Goal: Task Accomplishment & Management: Manage account settings

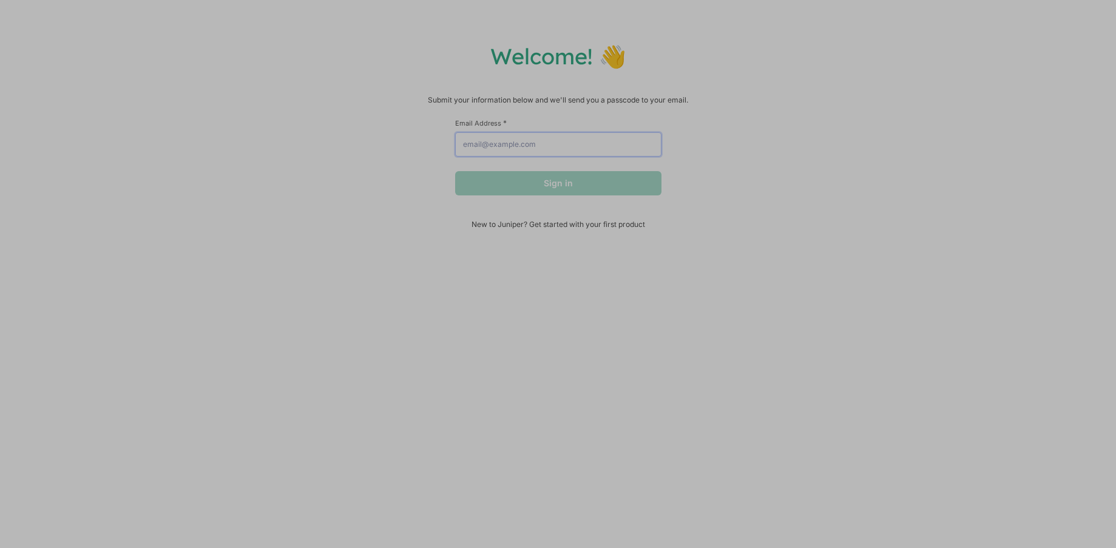
click at [563, 156] on input "Email Address *" at bounding box center [558, 144] width 206 height 24
click at [560, 146] on input "Email Address *" at bounding box center [558, 144] width 206 height 24
click at [365, 151] on div "Welcome! 👋 Submit your information below and we'll send you a passcode to your …" at bounding box center [558, 135] width 1092 height 186
click at [560, 154] on input "Email Address *" at bounding box center [558, 144] width 206 height 24
type input "hello@rise-ecommerce.com"
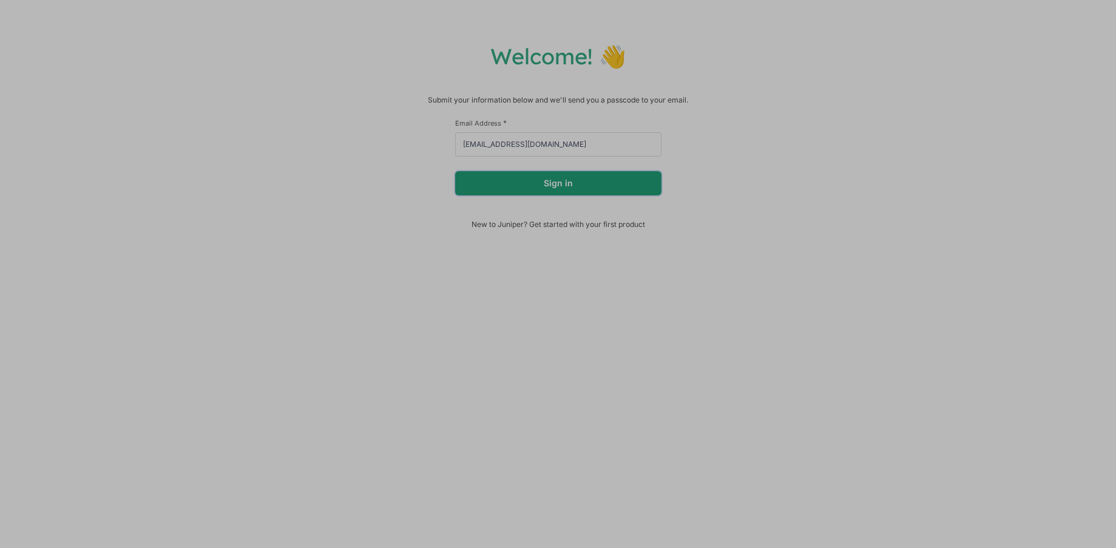
click at [523, 186] on button "Sign in" at bounding box center [558, 183] width 206 height 24
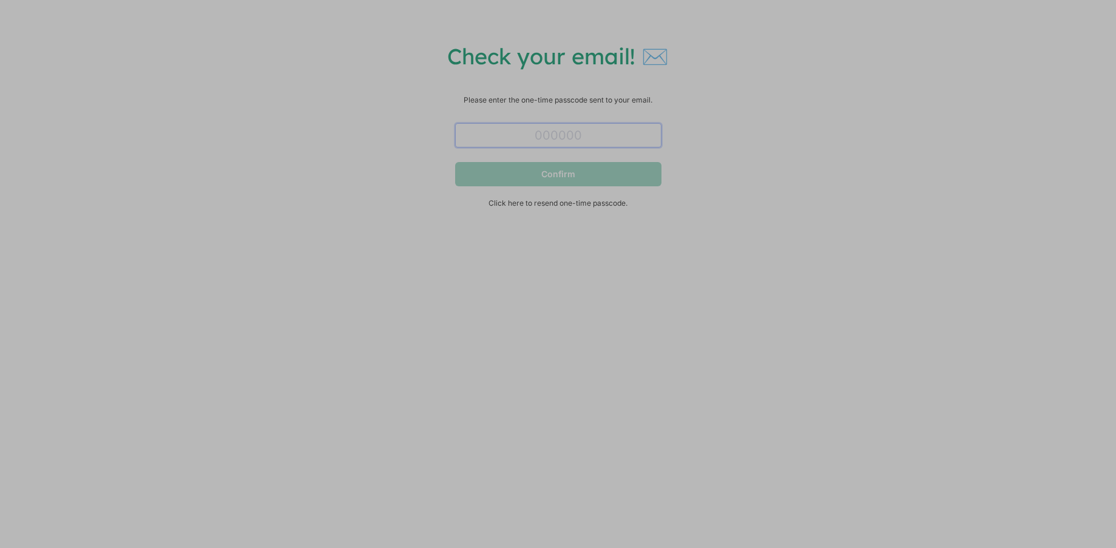
click at [569, 137] on input "text" at bounding box center [558, 135] width 206 height 24
paste input "573385"
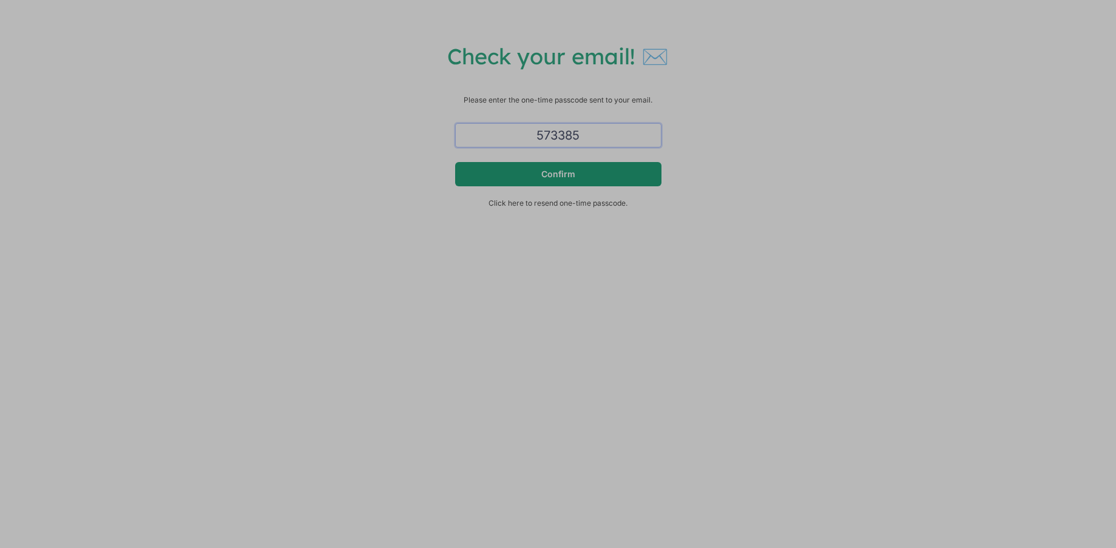
type input "573385"
click at [556, 178] on button "Confirm" at bounding box center [558, 174] width 206 height 24
